Goal: Navigation & Orientation: Find specific page/section

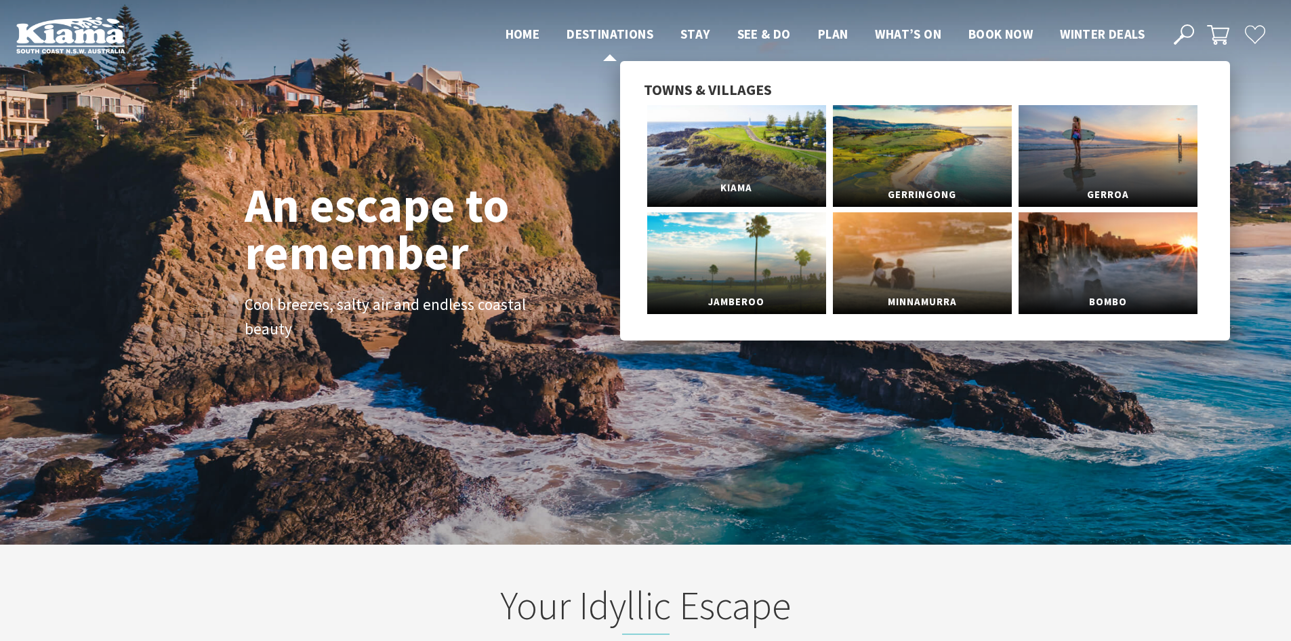
click at [740, 176] on span "Kiama" at bounding box center [736, 188] width 179 height 25
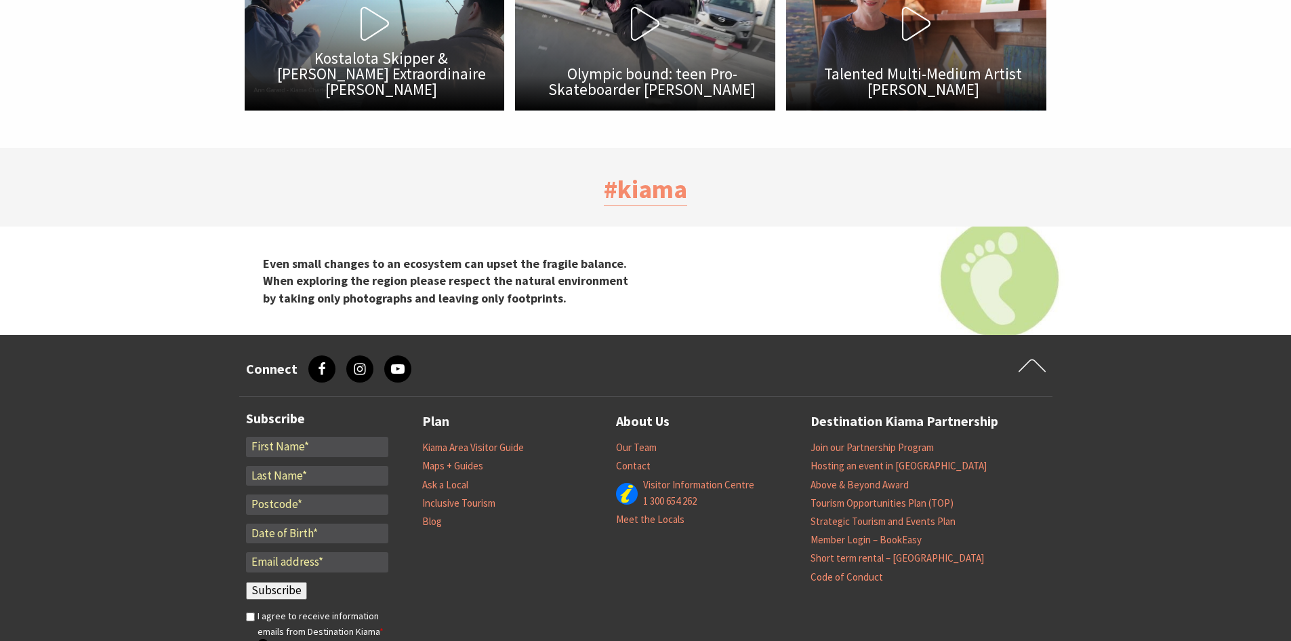
scroll to position [4284, 0]
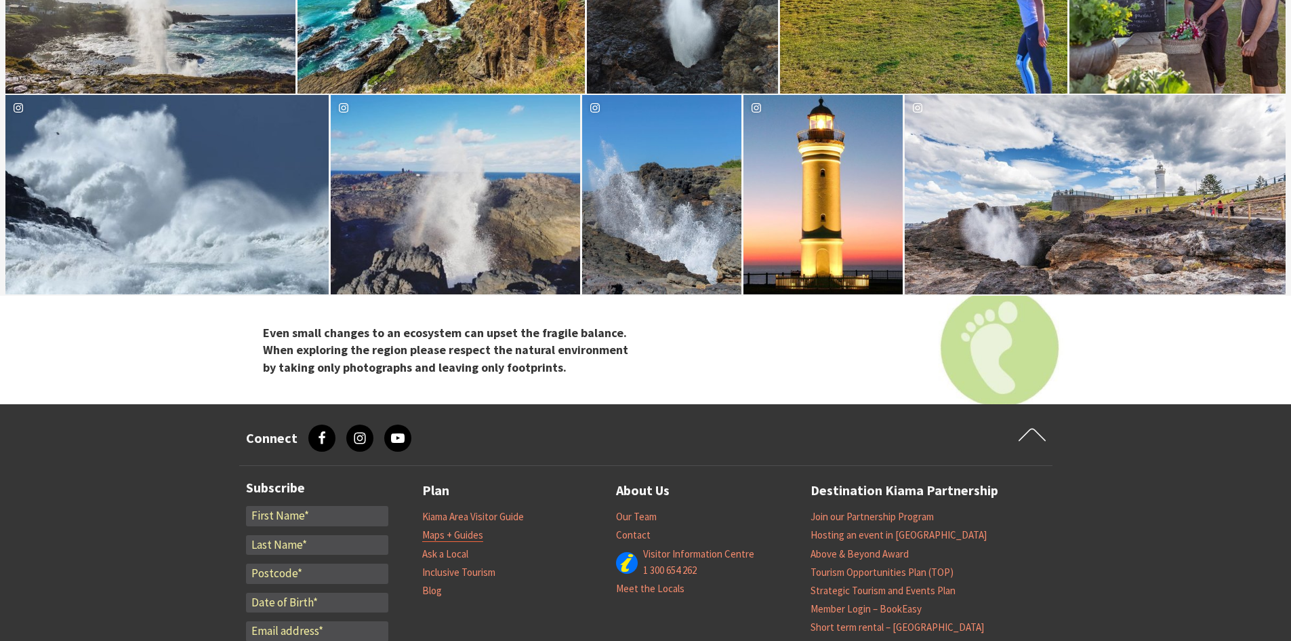
scroll to position [4623, 0]
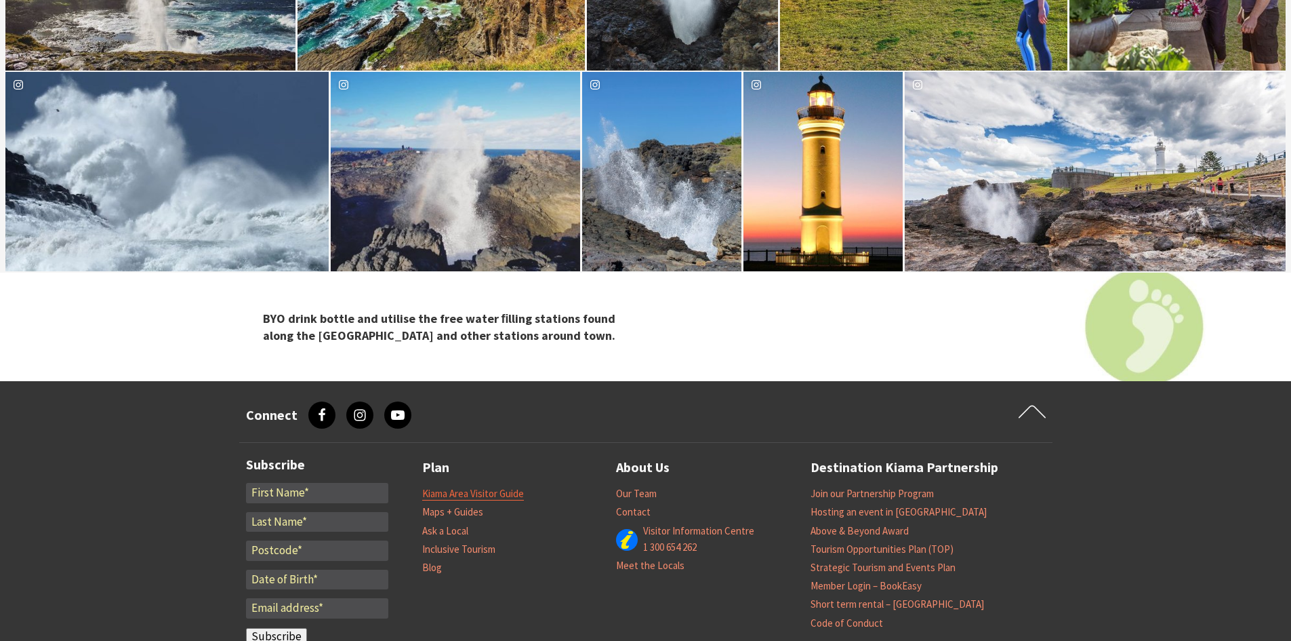
click at [475, 487] on link "Kiama Area Visitor Guide" at bounding box center [473, 494] width 102 height 14
